Goal: Task Accomplishment & Management: Manage account settings

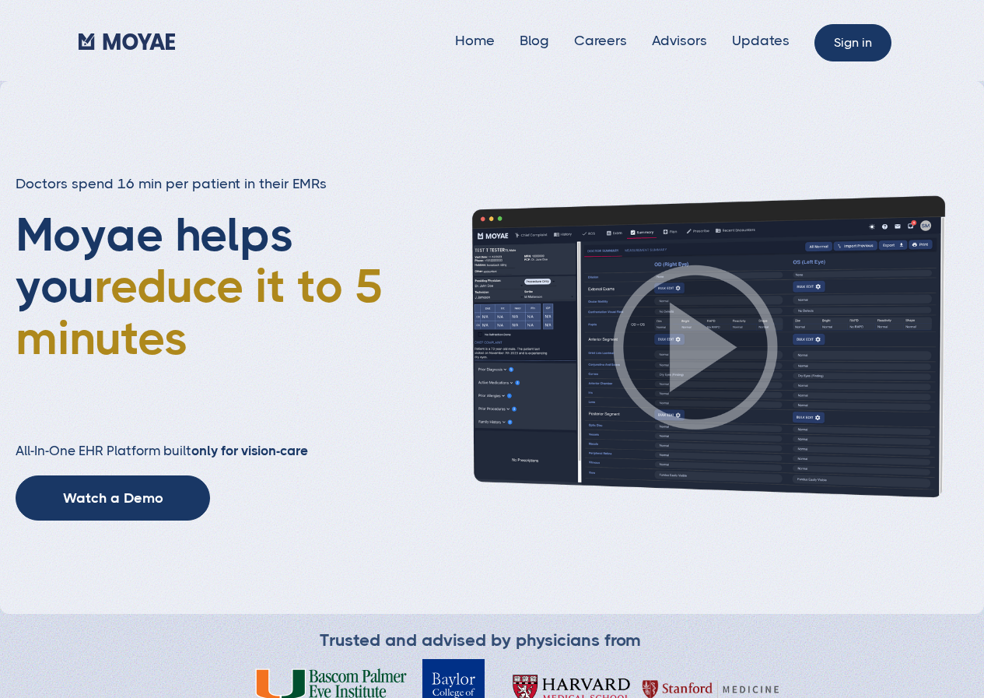
click at [856, 51] on link "Sign in" at bounding box center [853, 42] width 77 height 37
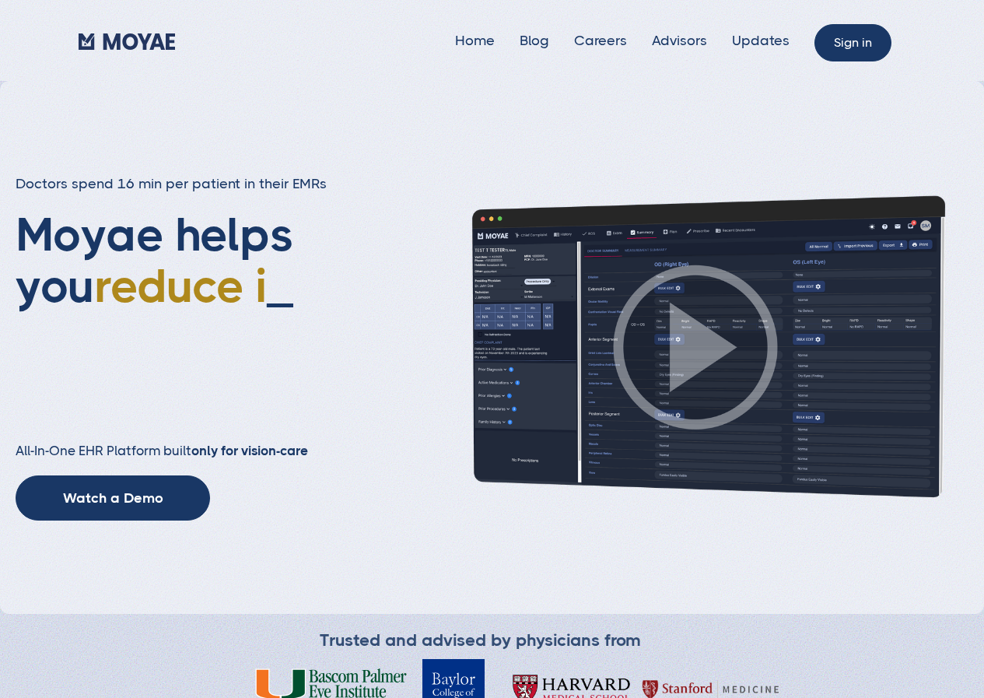
click at [854, 40] on link "Sign in" at bounding box center [853, 42] width 77 height 37
